Goal: Communication & Community: Ask a question

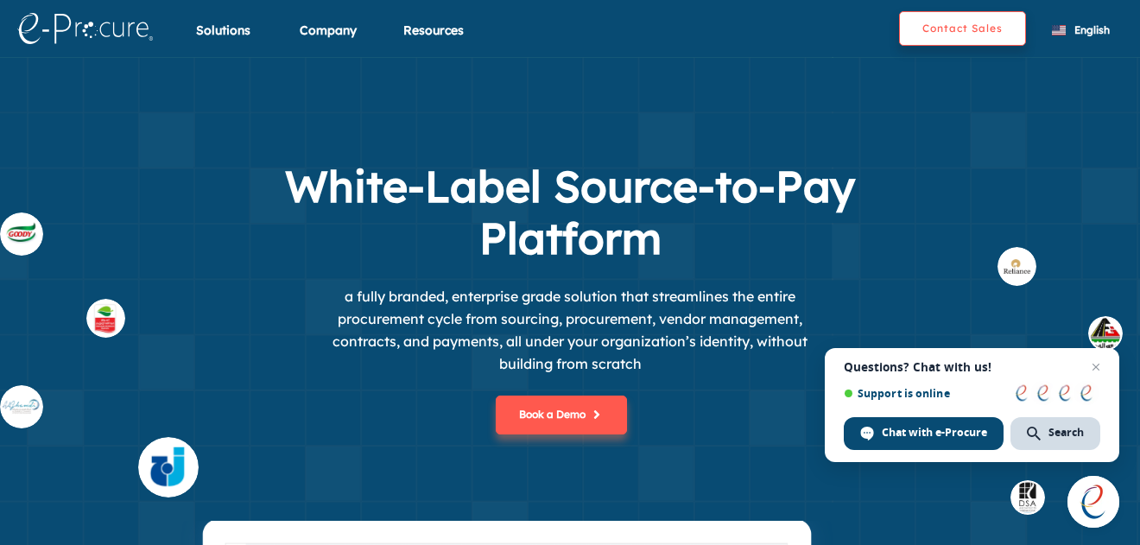
click at [963, 27] on button "Contact Sales" at bounding box center [962, 28] width 127 height 35
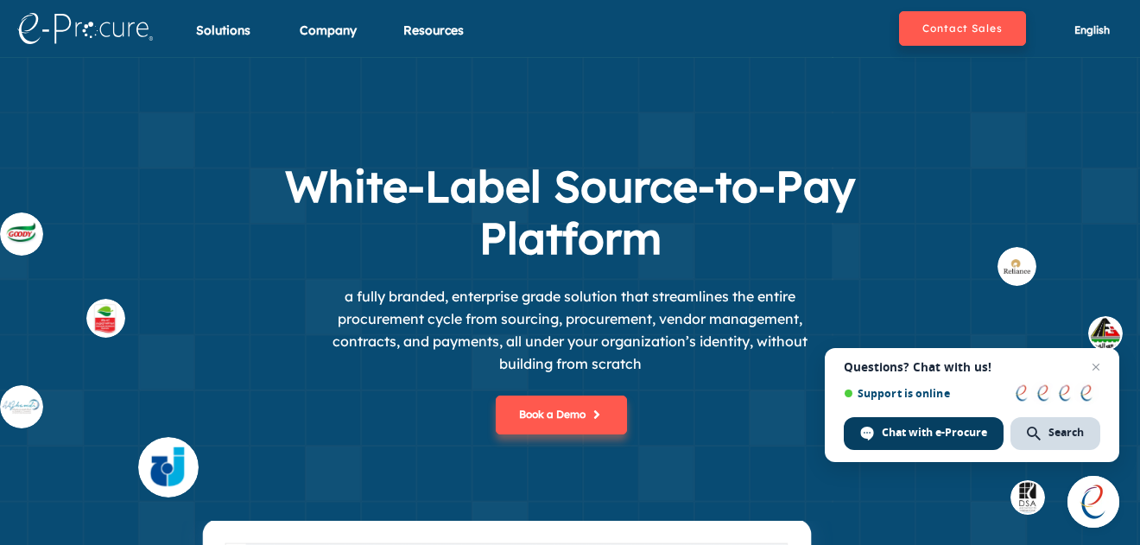
click at [921, 439] on span "Chat with e-Procure" at bounding box center [934, 433] width 105 height 16
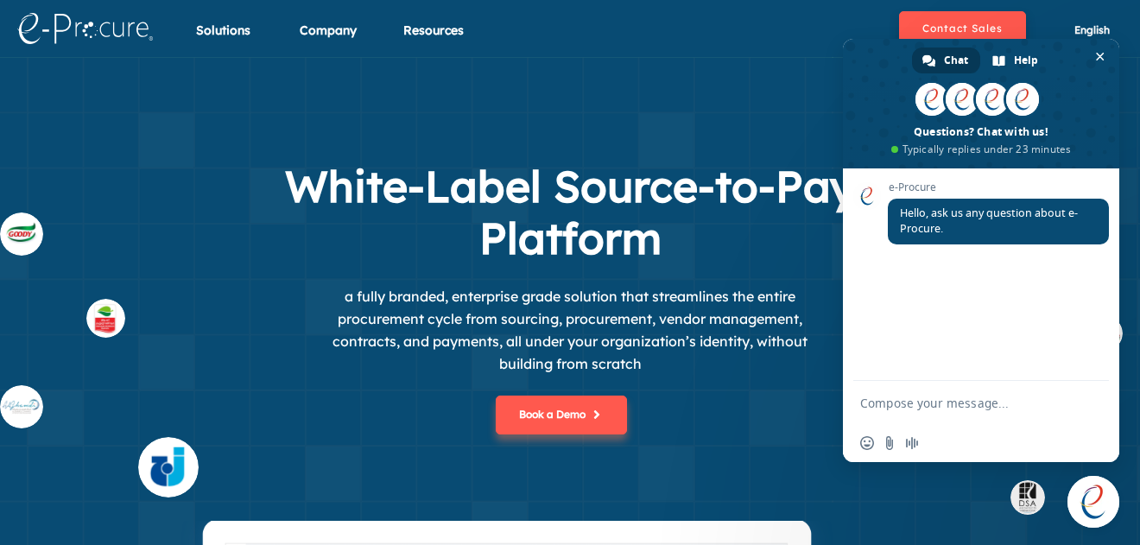
click at [907, 406] on textarea "Compose your message..." at bounding box center [962, 404] width 204 height 16
paste textarea "BRFSA FOOD: We are one of the largest global food companies in [GEOGRAPHIC_DATA…"
type textarea "BRFSA FOOD: We are one of the largest global food companies in [GEOGRAPHIC_DATA…"
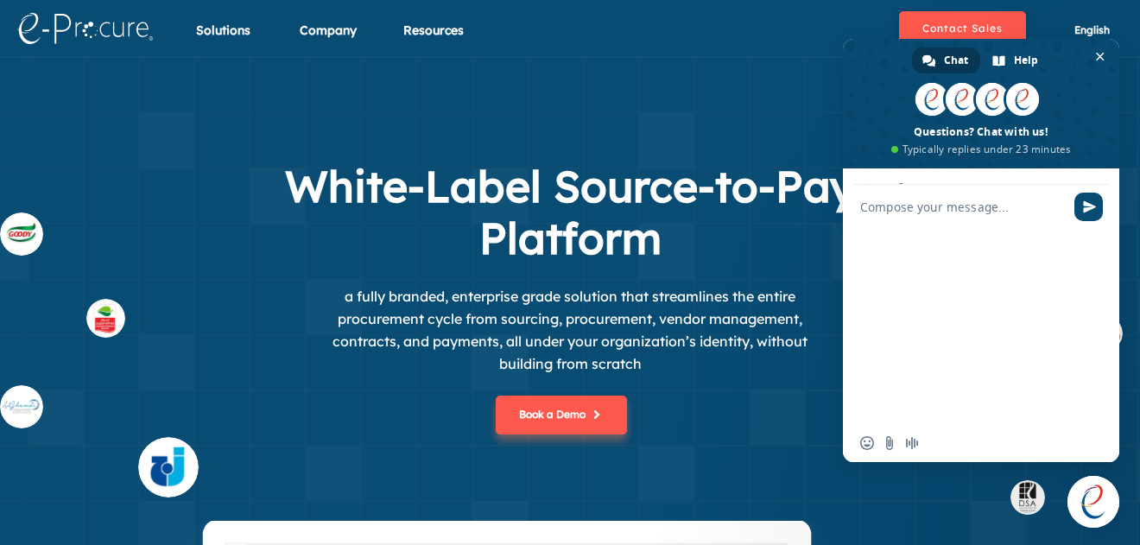
scroll to position [289, 0]
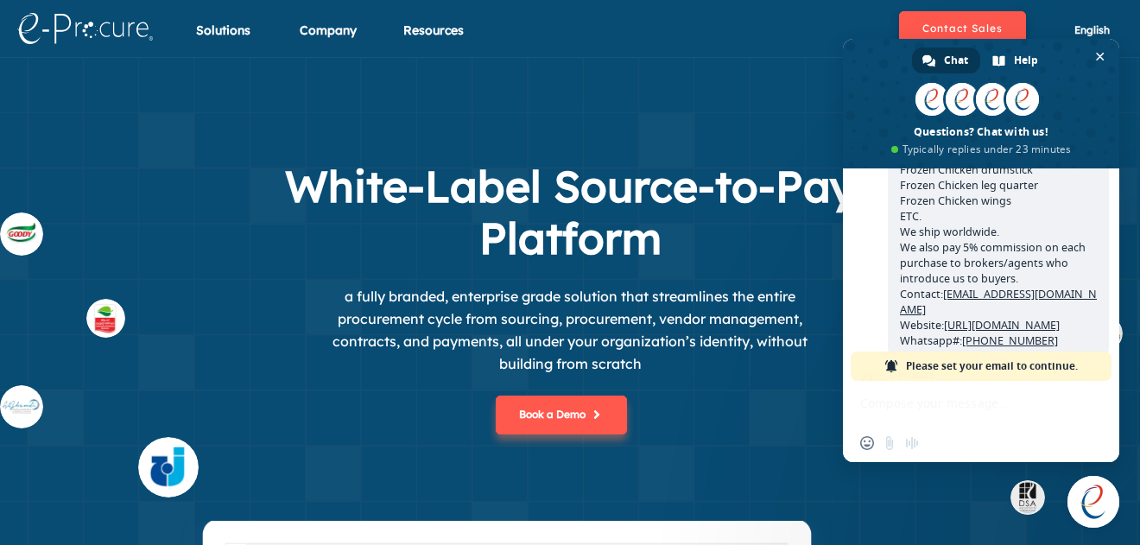
click at [913, 409] on div "Insert an emoji Send a file Audio message" at bounding box center [981, 421] width 276 height 81
click at [980, 361] on span "Please set your email to continue." at bounding box center [992, 366] width 172 height 29
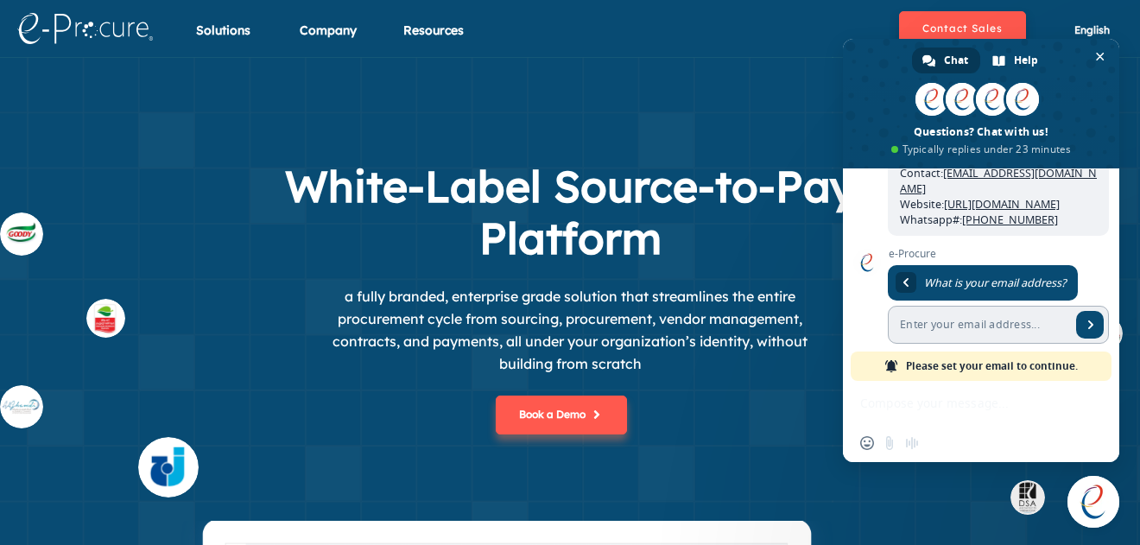
click at [935, 306] on input "Enter your email address..." at bounding box center [979, 325] width 183 height 38
type input "[EMAIL_ADDRESS][DOMAIN_NAME]"
click at [1090, 320] on span "Send" at bounding box center [1091, 324] width 9 height 9
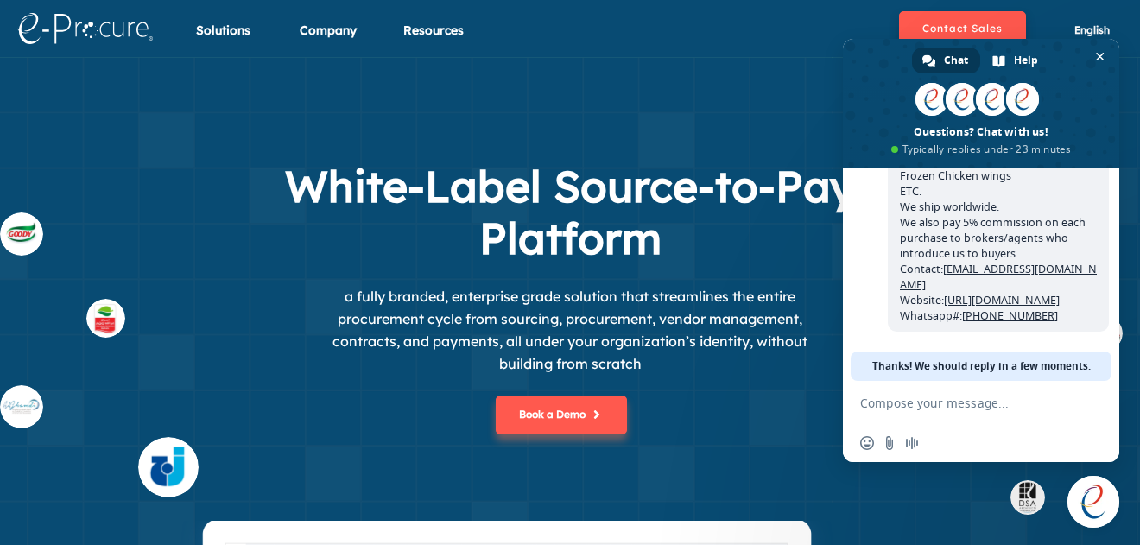
scroll to position [298, 0]
